Goal: Obtain resource: Download file/media

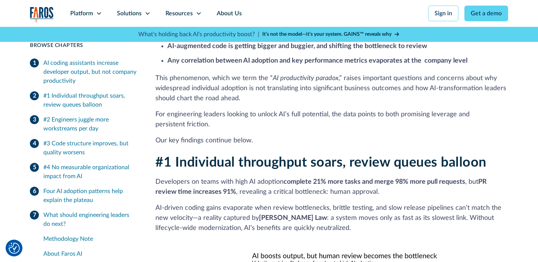
scroll to position [341, 0]
click at [68, 171] on div "#4 No measurable organizational impact from AI" at bounding box center [90, 172] width 94 height 18
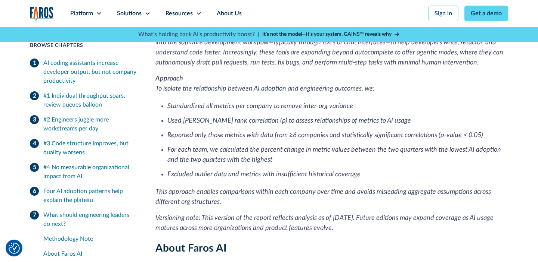
scroll to position [1969, 0]
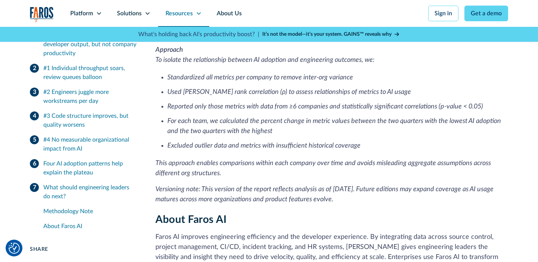
click at [186, 15] on div "Resources" at bounding box center [178, 13] width 27 height 9
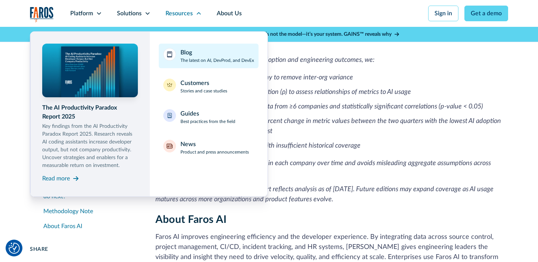
click at [182, 53] on div "Blog" at bounding box center [186, 52] width 12 height 9
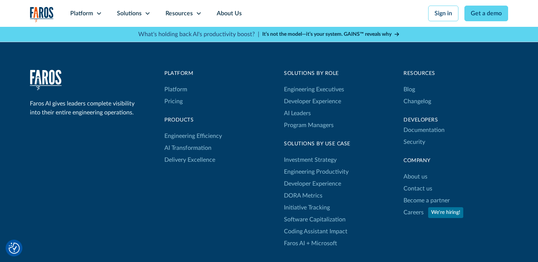
scroll to position [1399, 0]
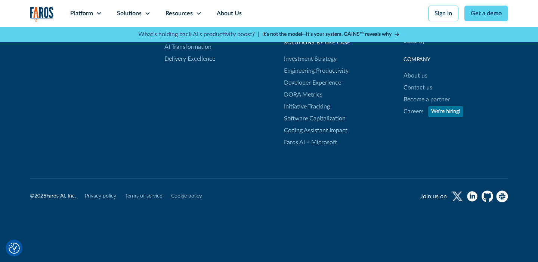
click at [454, 192] on icon "twitter" at bounding box center [457, 197] width 11 height 10
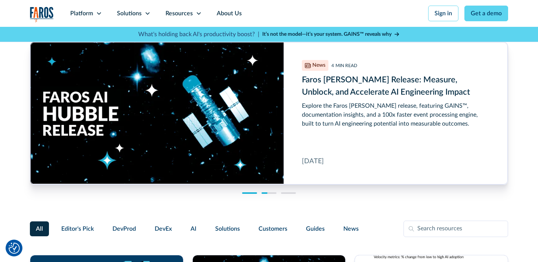
scroll to position [0, 0]
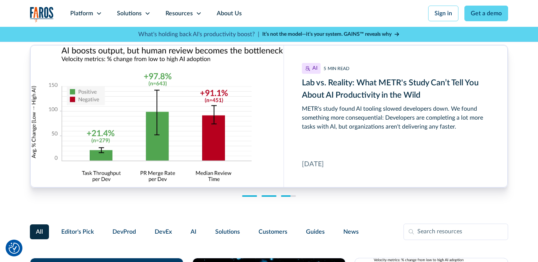
click at [319, 93] on link "Lab vs. Reality: What METR's Study Can’t Tell You About AI Productivity in the …" at bounding box center [268, 116] width 477 height 143
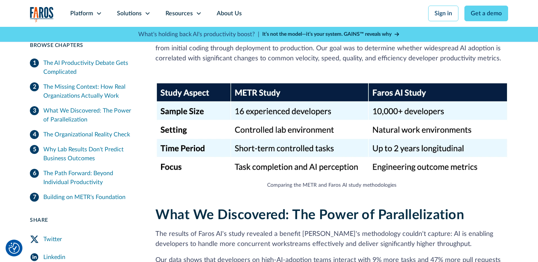
scroll to position [727, 0]
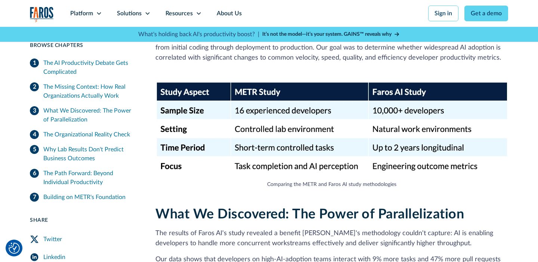
click at [112, 88] on div "The Missing Context: How Real Organizations Actually Work" at bounding box center [90, 91] width 94 height 18
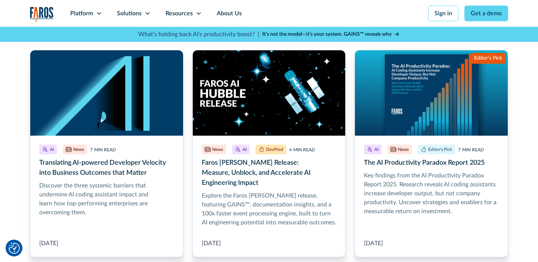
scroll to position [2630, 0]
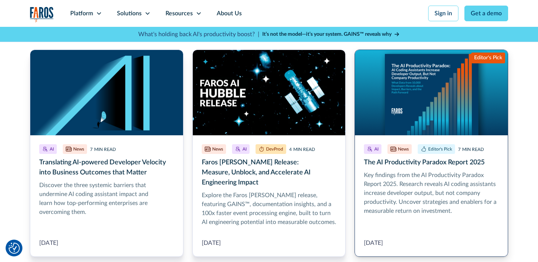
click at [472, 137] on link "More Blog Link" at bounding box center [430, 154] width 153 height 208
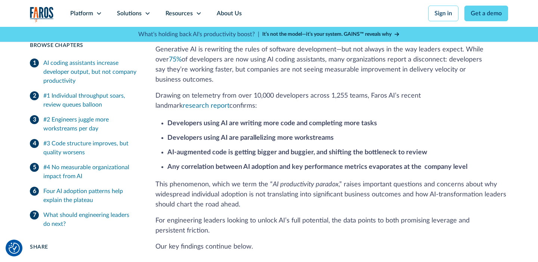
scroll to position [285, 0]
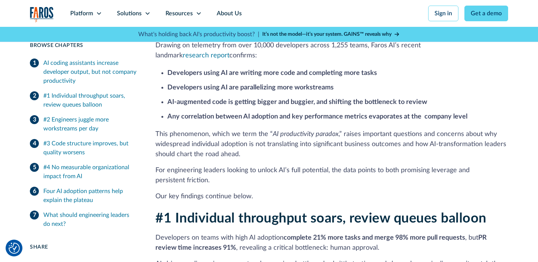
click at [119, 146] on div "#3 Code structure improves, but quality worsens" at bounding box center [90, 148] width 94 height 18
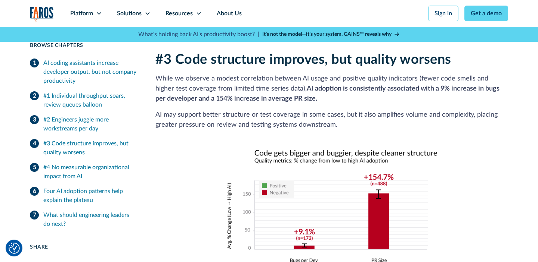
scroll to position [983, 0]
click at [98, 166] on div "#4 No measurable organizational impact from AI" at bounding box center [90, 172] width 94 height 18
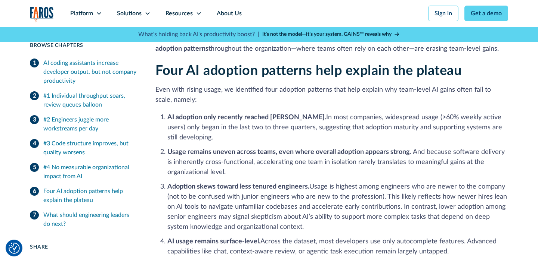
scroll to position [1326, 0]
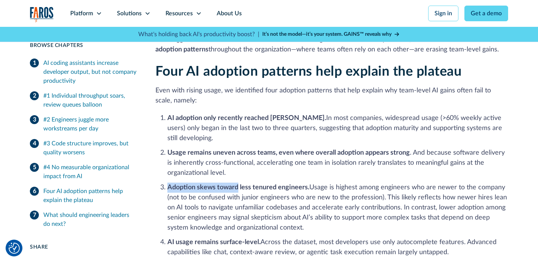
drag, startPoint x: 237, startPoint y: 178, endPoint x: 167, endPoint y: 175, distance: 70.2
click at [167, 183] on li "Adoption skews toward less tenured engineers. Usage is highest among engineers …" at bounding box center [337, 208] width 340 height 50
click at [167, 184] on strong "Adoption skews toward less tenured engineers." at bounding box center [238, 187] width 142 height 7
drag, startPoint x: 167, startPoint y: 175, endPoint x: 307, endPoint y: 182, distance: 139.8
click at [307, 183] on li "Adoption skews toward less tenured engineers. Usage is highest among engineers …" at bounding box center [337, 208] width 340 height 50
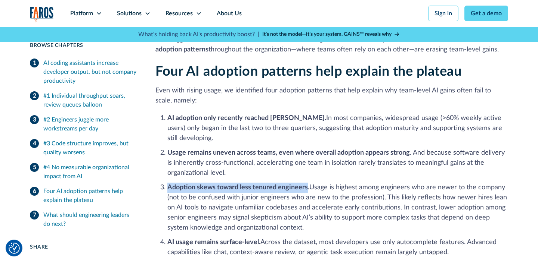
copy strong "Adoption skews toward less tenured engineers"
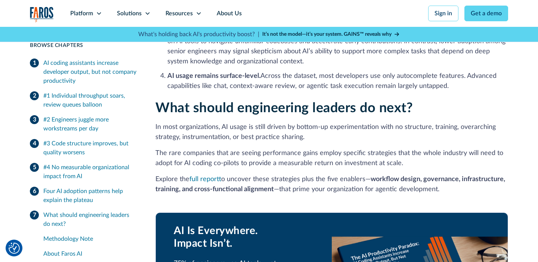
scroll to position [1495, 0]
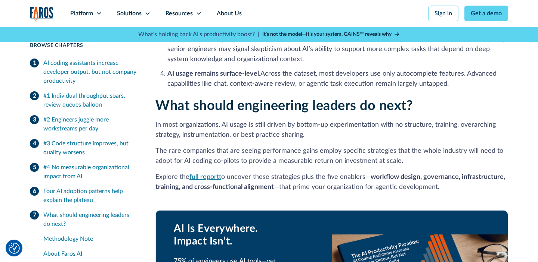
click at [216, 174] on link "full report" at bounding box center [205, 177] width 32 height 7
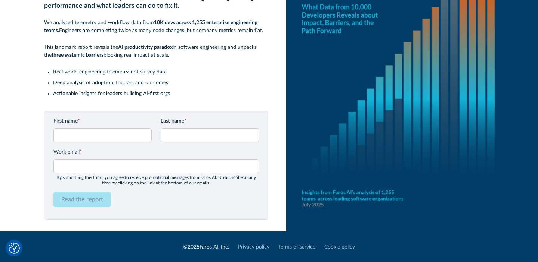
scroll to position [77, 0]
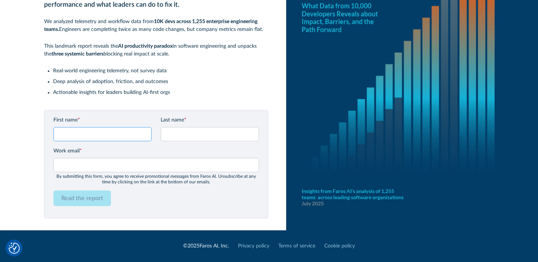
click at [133, 135] on input "First name *" at bounding box center [102, 134] width 98 height 14
type input "sg"
type input "fdt"
click at [134, 166] on input "Work email *" at bounding box center [155, 165] width 205 height 14
click at [132, 162] on input "Work email *" at bounding box center [155, 165] width 205 height 14
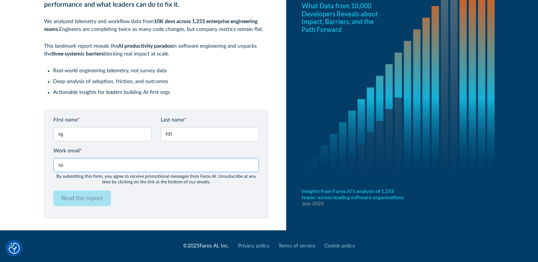
type input "s"
type input "[EMAIL_ADDRESS][DOMAIN_NAME]"
click at [53, 191] on input "Read the report" at bounding box center [81, 199] width 57 height 16
